Goal: Information Seeking & Learning: Learn about a topic

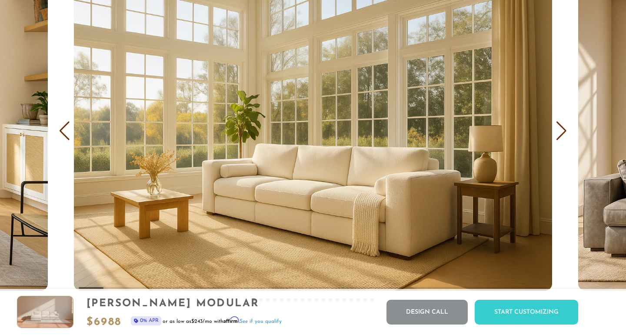
scroll to position [5157, 0]
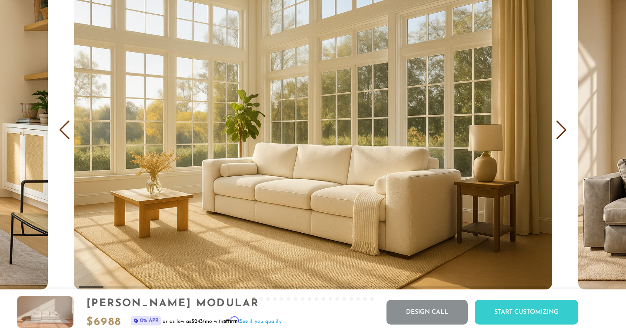
click at [556, 134] on div "Next slide" at bounding box center [562, 130] width 12 height 19
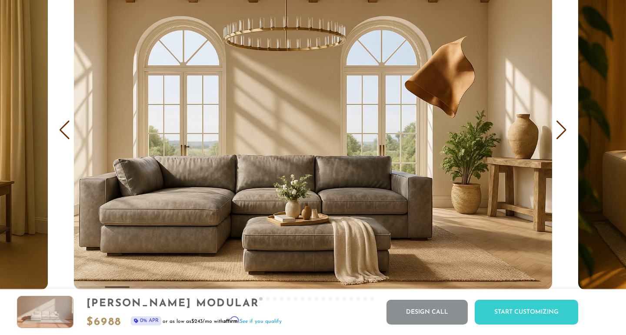
click at [562, 141] on div "COVER IT: DreamThread Choose Your Fabric, Paint Your Story. Every shade, every …" at bounding box center [313, 94] width 626 height 444
click at [562, 130] on div "Next slide" at bounding box center [562, 130] width 12 height 19
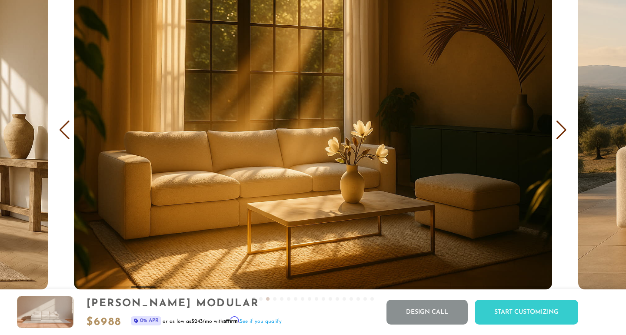
click at [567, 133] on div "Next slide" at bounding box center [562, 130] width 12 height 19
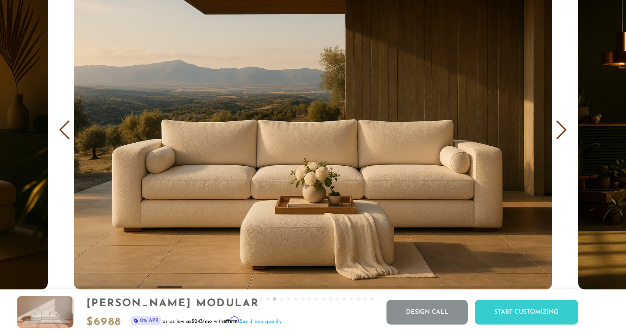
click at [563, 134] on div "Next slide" at bounding box center [562, 130] width 12 height 19
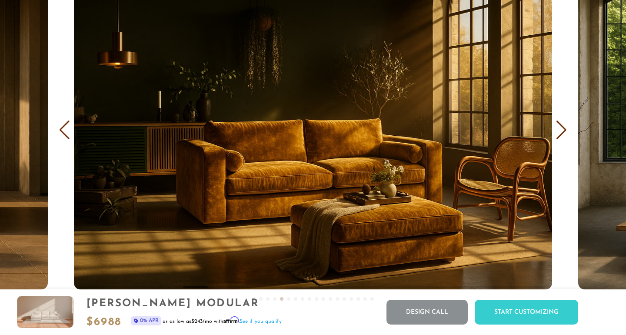
click at [563, 134] on div "Next slide" at bounding box center [562, 130] width 12 height 19
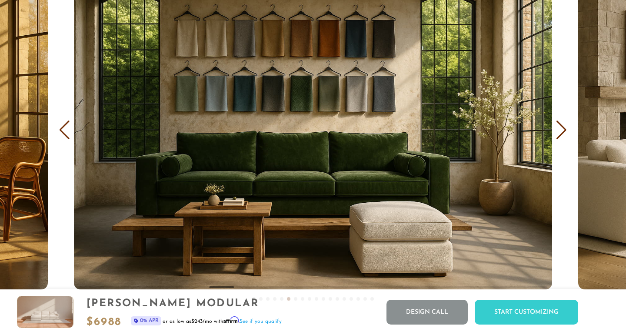
click at [563, 134] on div "Next slide" at bounding box center [562, 130] width 12 height 19
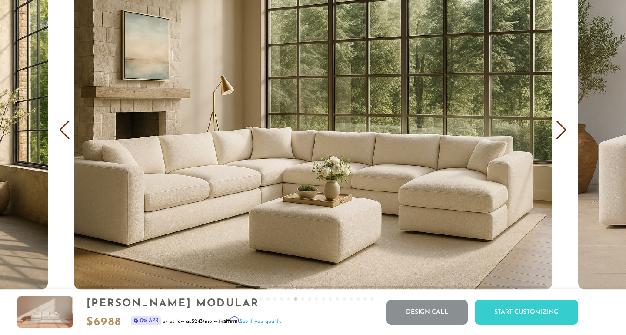
click at [560, 141] on div "COVER IT: DreamThread Choose Your Fabric, Paint Your Story. Every shade, every …" at bounding box center [313, 94] width 626 height 444
click at [562, 136] on div "Next slide" at bounding box center [562, 130] width 12 height 19
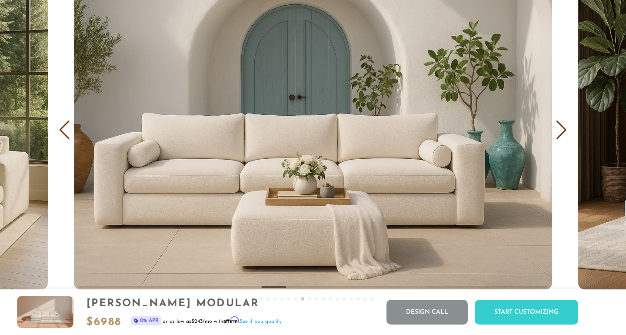
click at [551, 137] on img "8 / 18" at bounding box center [313, 129] width 479 height 319
click at [559, 126] on div "Next slide" at bounding box center [562, 130] width 12 height 19
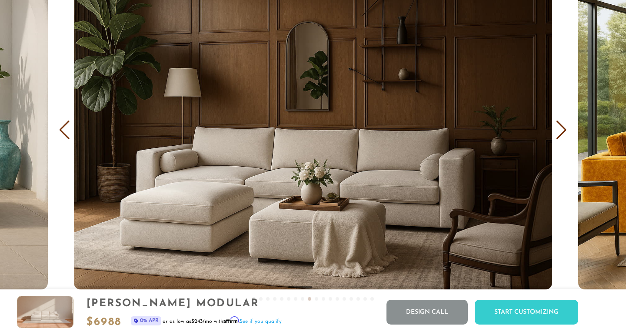
click at [557, 136] on div "Next slide" at bounding box center [562, 130] width 12 height 19
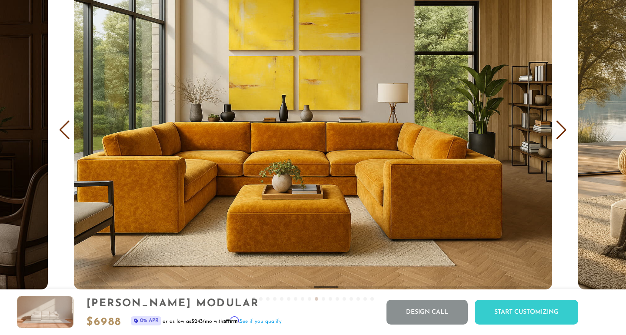
click at [557, 136] on div "Next slide" at bounding box center [562, 130] width 12 height 19
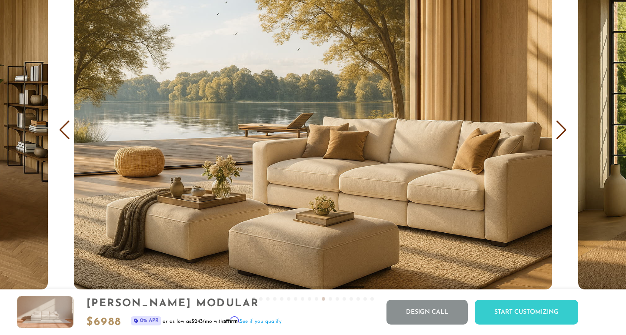
click at [557, 136] on div "Next slide" at bounding box center [562, 130] width 12 height 19
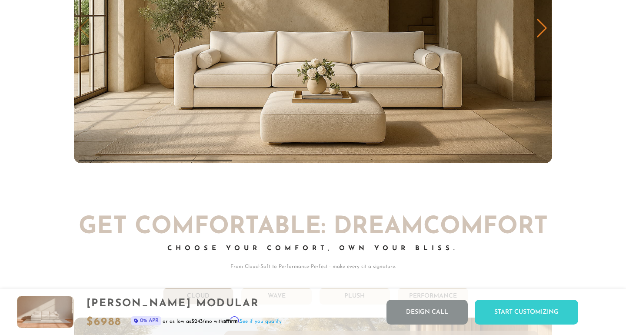
scroll to position [4371, 0]
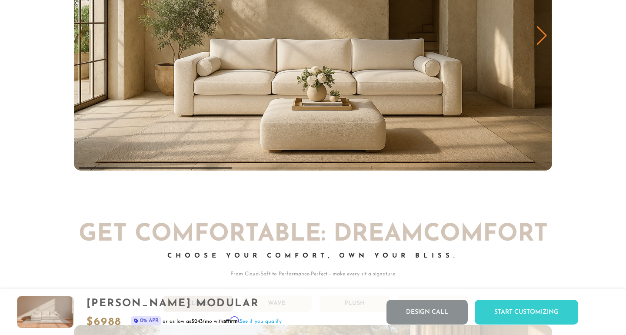
click at [538, 38] on div "Next slide" at bounding box center [542, 35] width 12 height 19
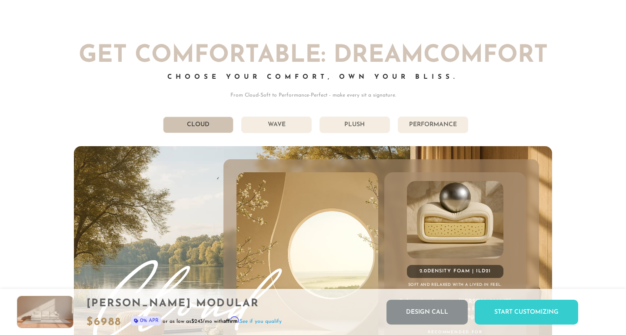
scroll to position [4598, 0]
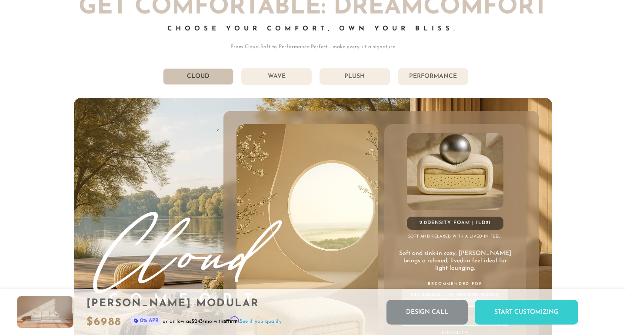
click at [443, 79] on li "Performance" at bounding box center [433, 76] width 70 height 17
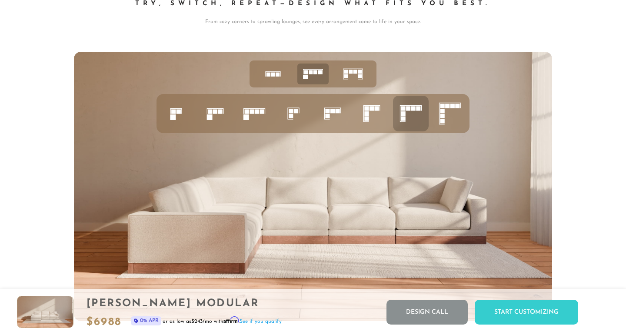
scroll to position [3334, 0]
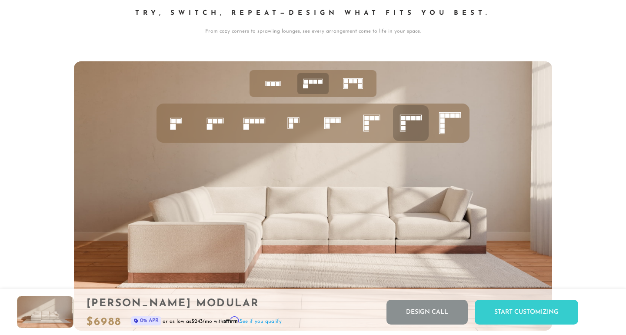
click at [247, 126] on rect at bounding box center [247, 127] width 6 height 6
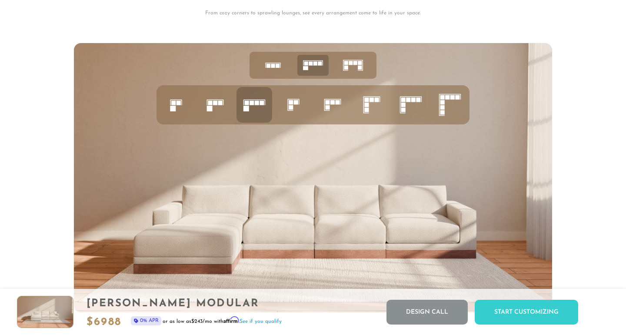
scroll to position [3351, 0]
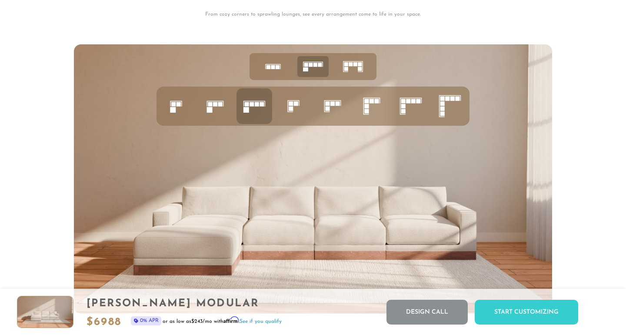
click at [215, 107] on icon at bounding box center [216, 106] width 30 height 30
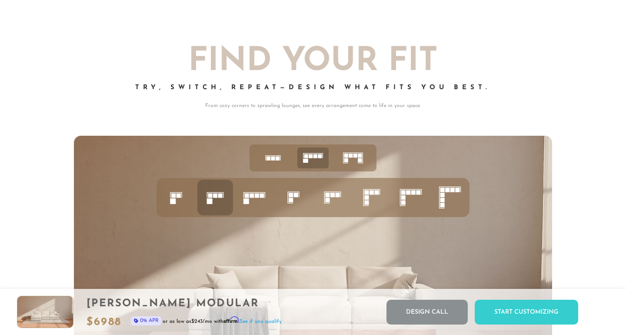
scroll to position [3269, 0]
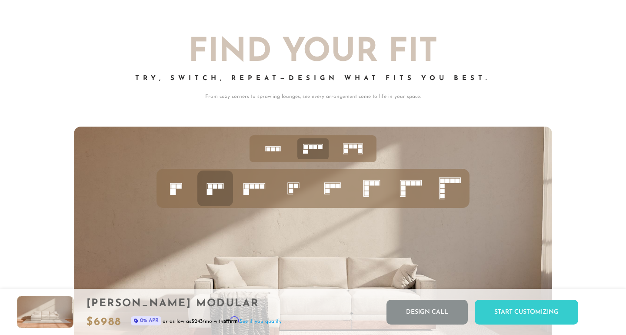
click at [277, 147] on rect at bounding box center [272, 146] width 15 height 0
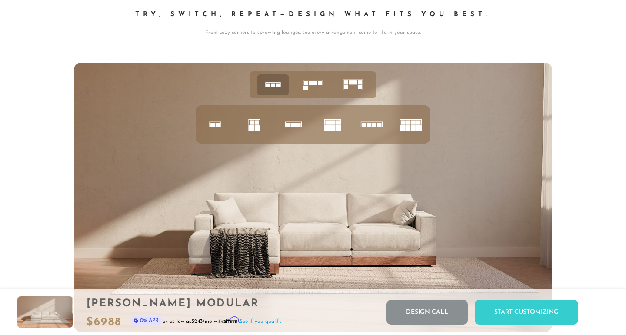
scroll to position [3334, 0]
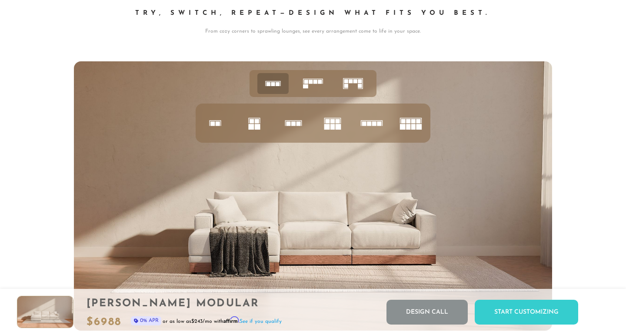
click at [211, 122] on rect at bounding box center [213, 123] width 4 height 4
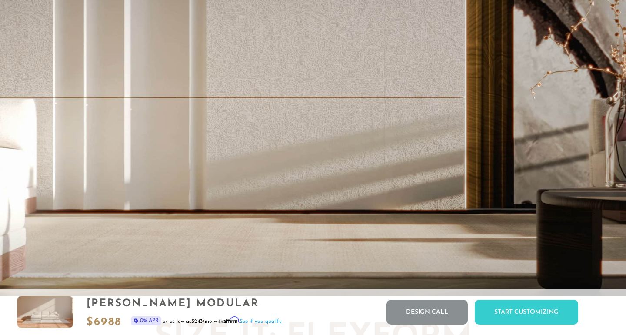
scroll to position [1740, 0]
